Goal: Browse casually: Explore the website without a specific task or goal

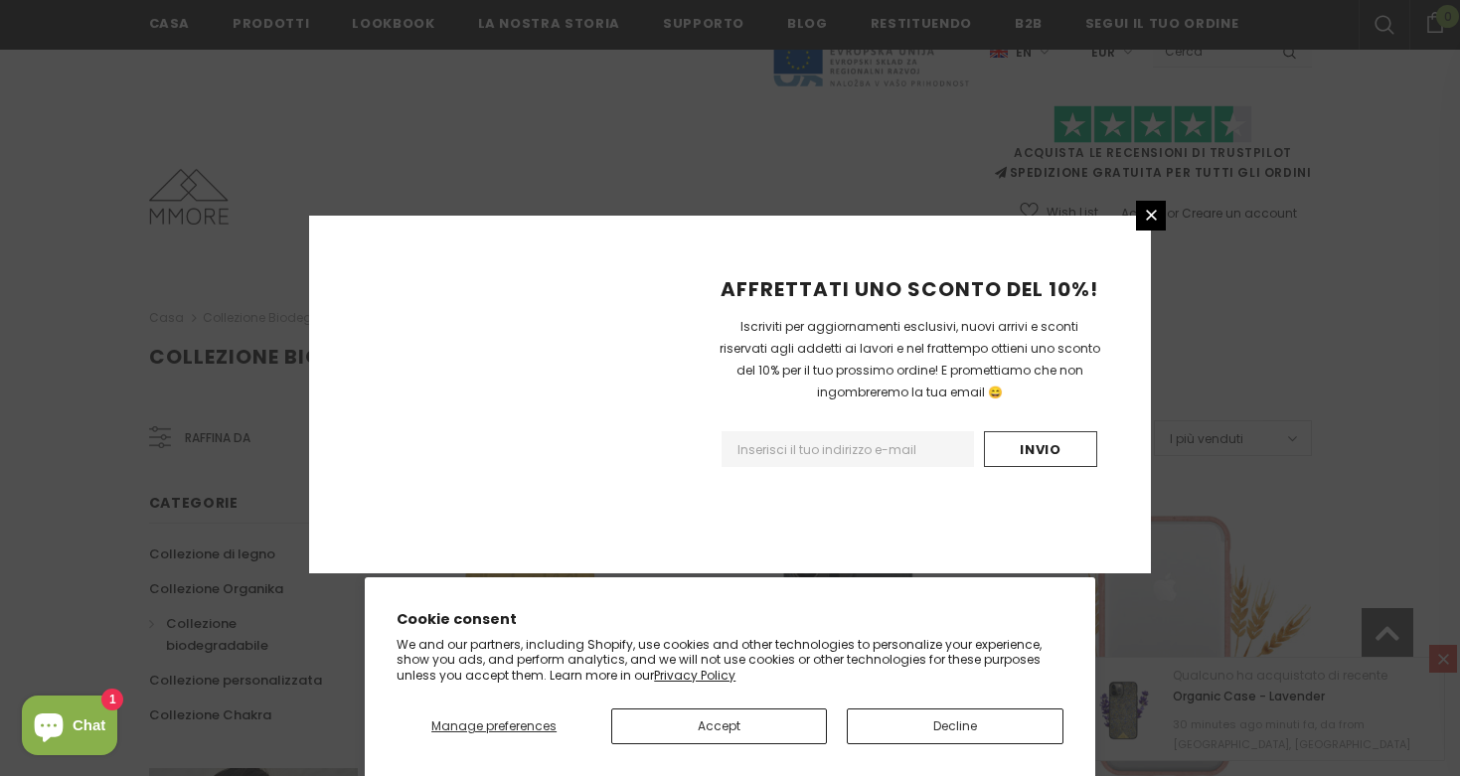
scroll to position [1416, 0]
